Goal: Task Accomplishment & Management: Manage account settings

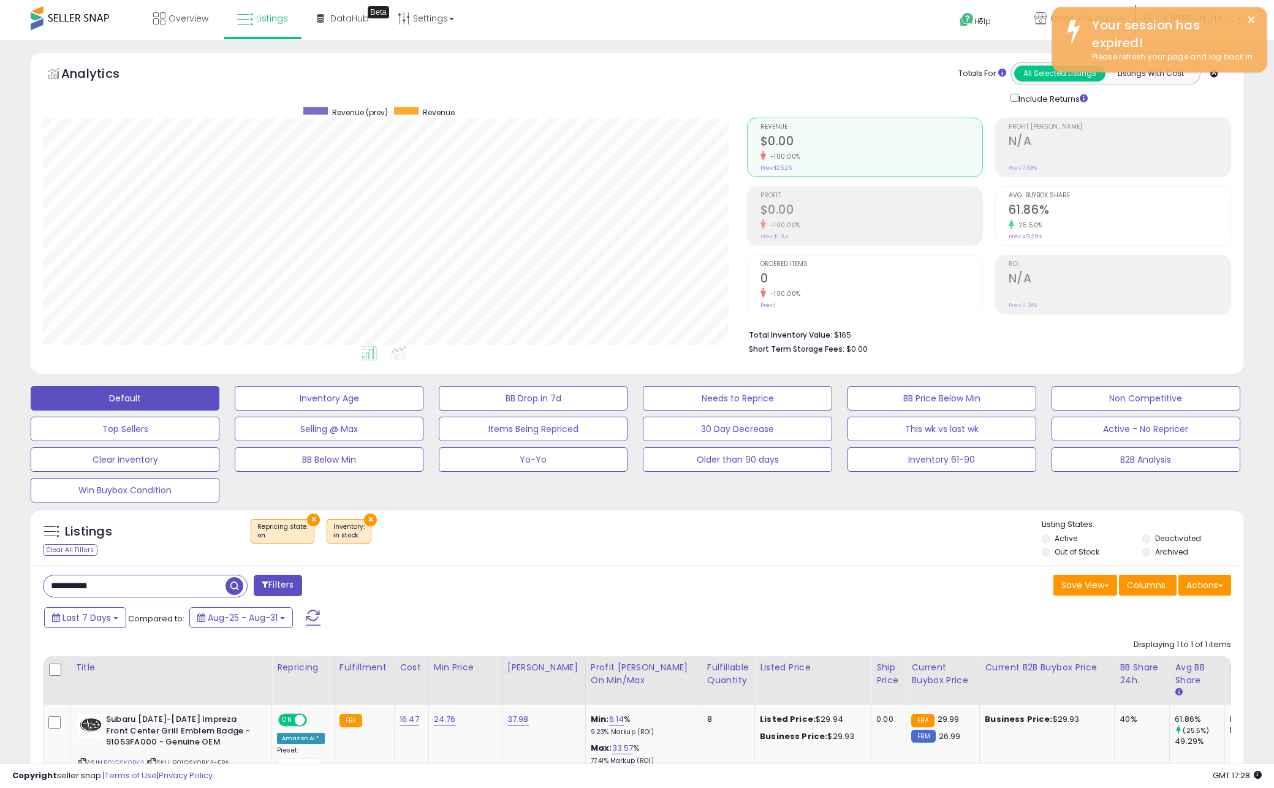
scroll to position [251, 703]
